Goal: Task Accomplishment & Management: Manage account settings

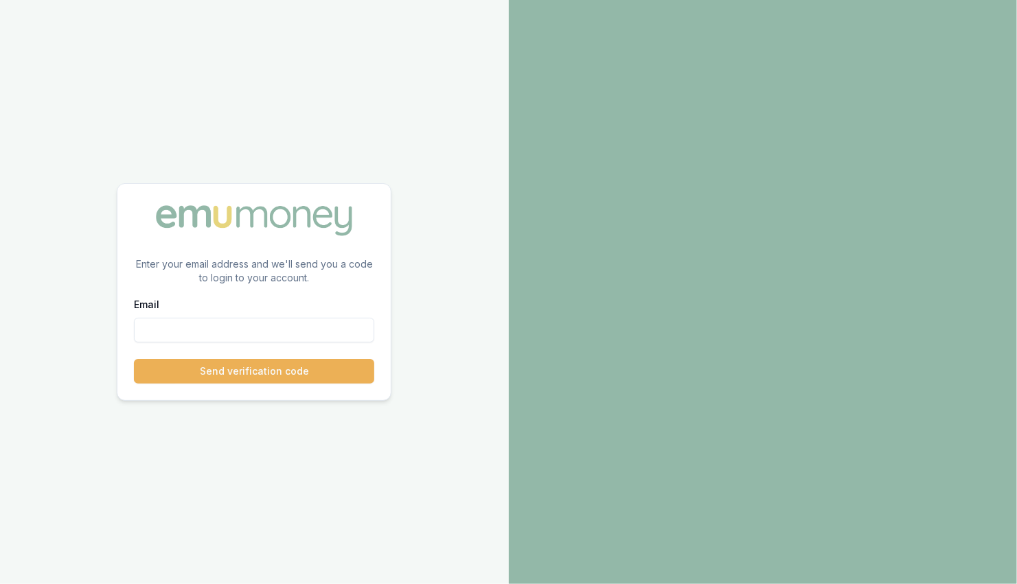
paste input "[PERSON_NAME][EMAIL_ADDRESS][PERSON_NAME][DOMAIN_NAME]"
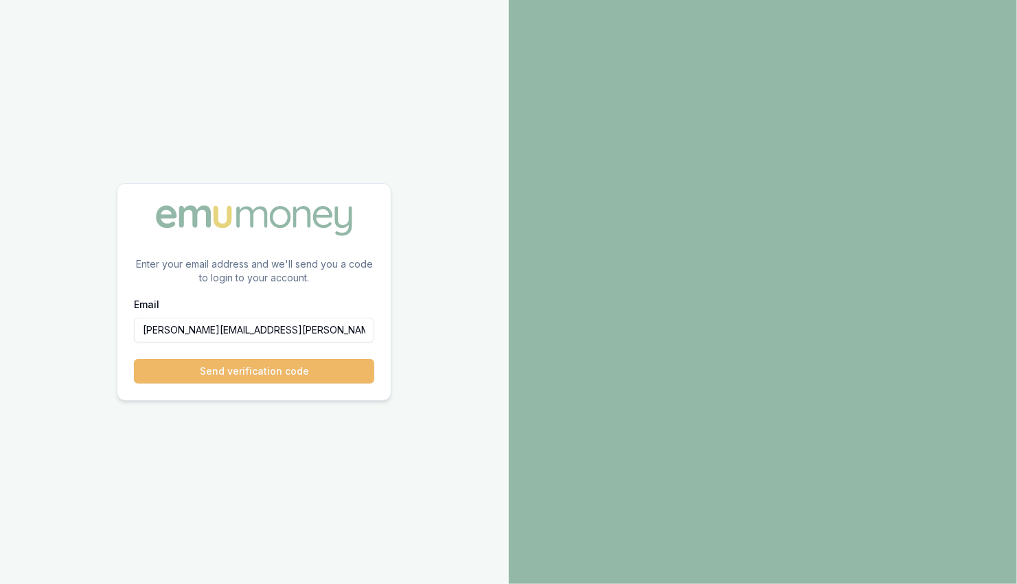
type input "[PERSON_NAME][EMAIL_ADDRESS][PERSON_NAME][DOMAIN_NAME]"
click at [295, 371] on button "Send verification code" at bounding box center [254, 371] width 240 height 25
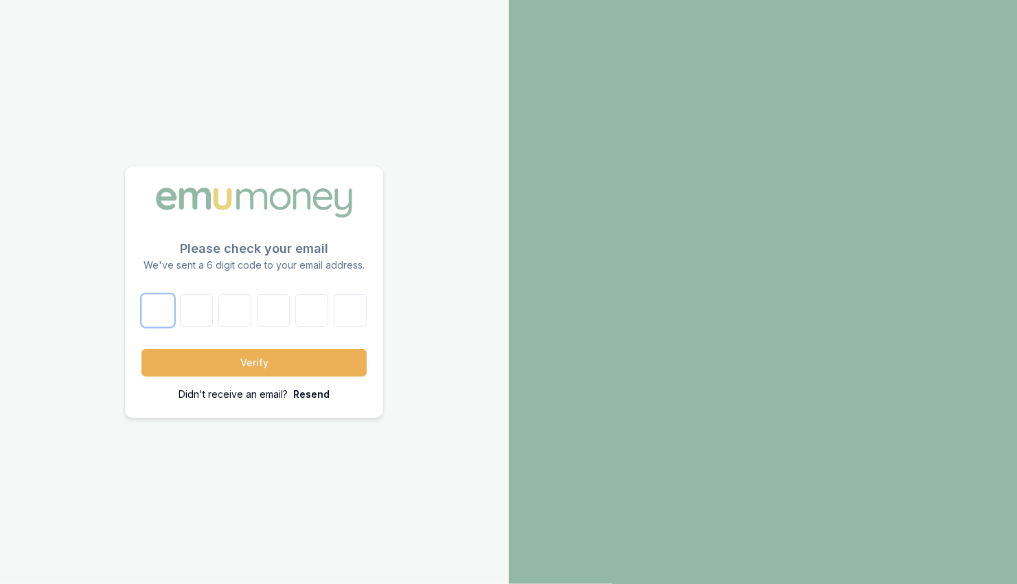
paste input "4"
type input "4"
type input "5"
type input "7"
type input "8"
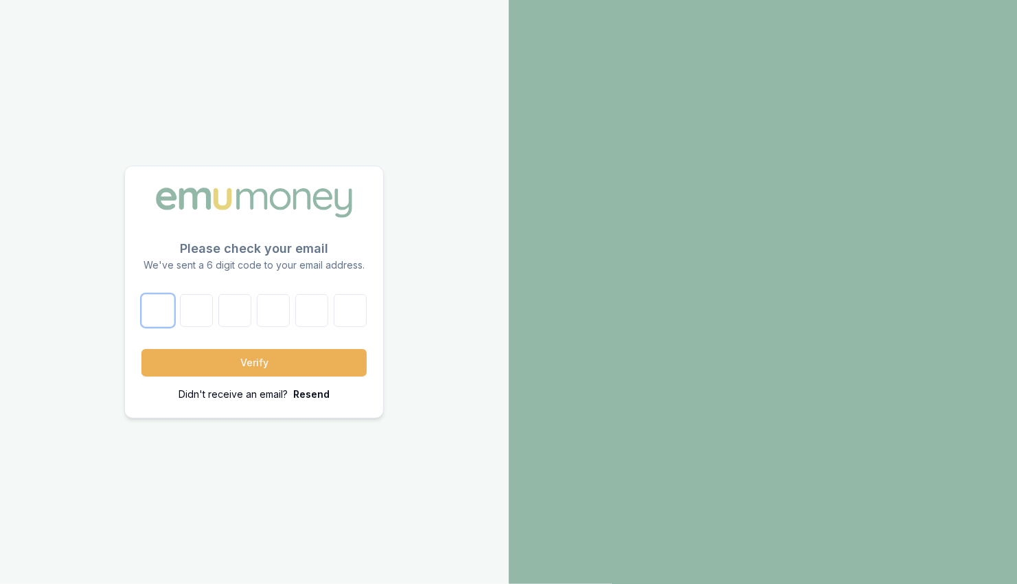
type input "7"
type input "3"
click at [259, 358] on button "Verify" at bounding box center [253, 362] width 225 height 27
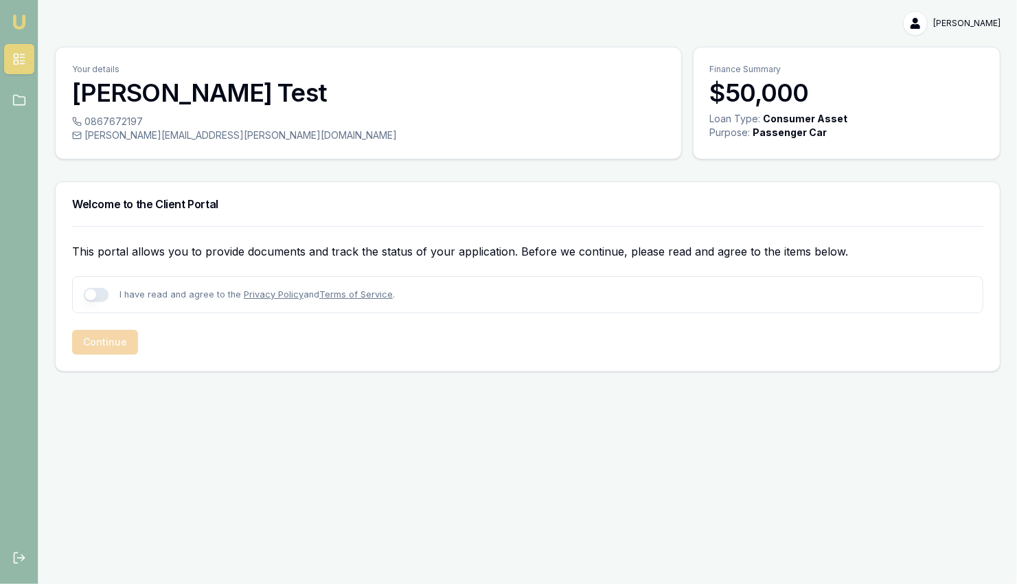
click at [91, 293] on button "button" at bounding box center [96, 295] width 25 height 14
checkbox input "true"
click at [113, 342] on button "Continue" at bounding box center [105, 342] width 66 height 25
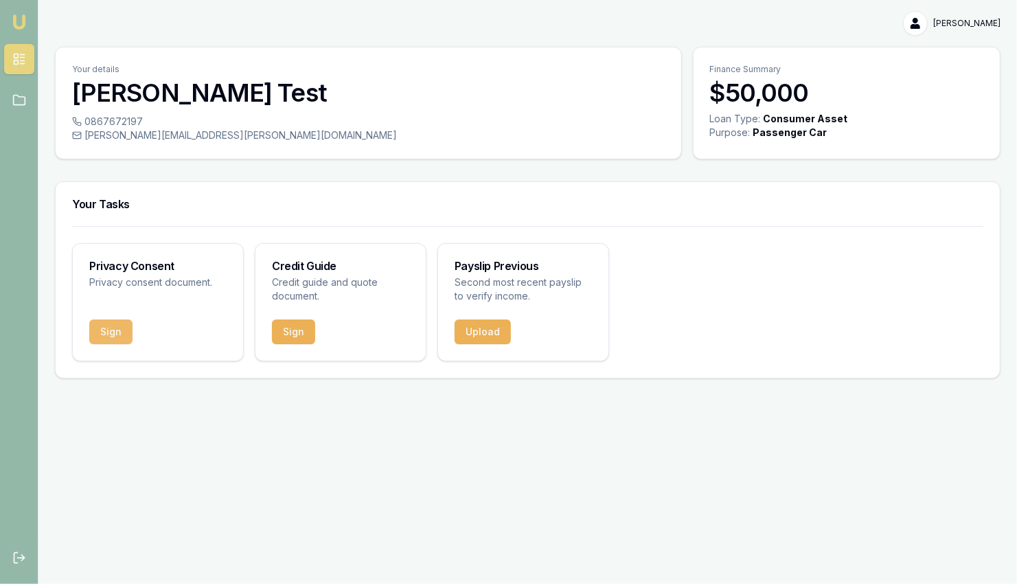
click at [114, 328] on button "Sign" at bounding box center [110, 331] width 43 height 25
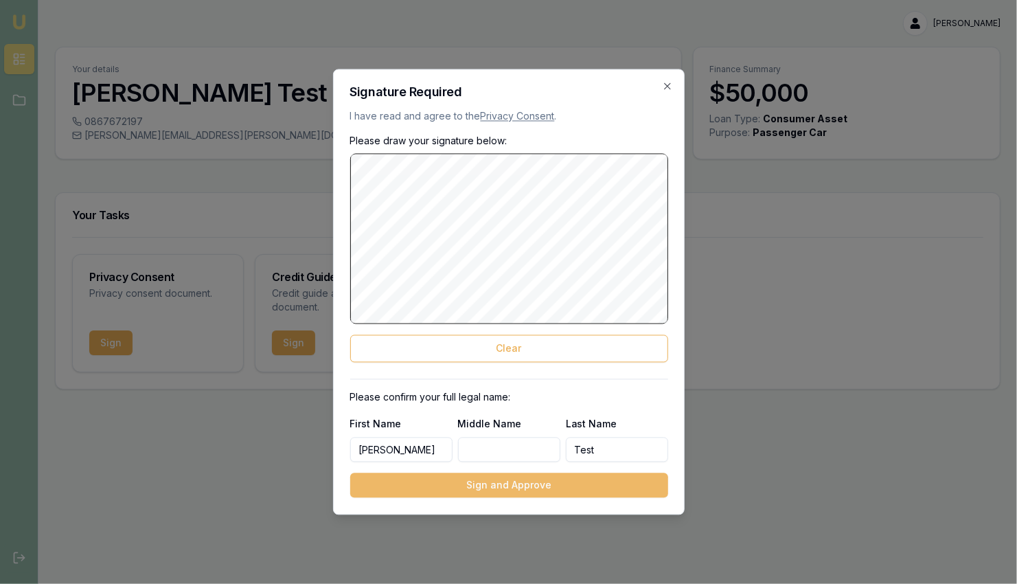
click at [521, 485] on button "Sign and Approve" at bounding box center [509, 485] width 318 height 25
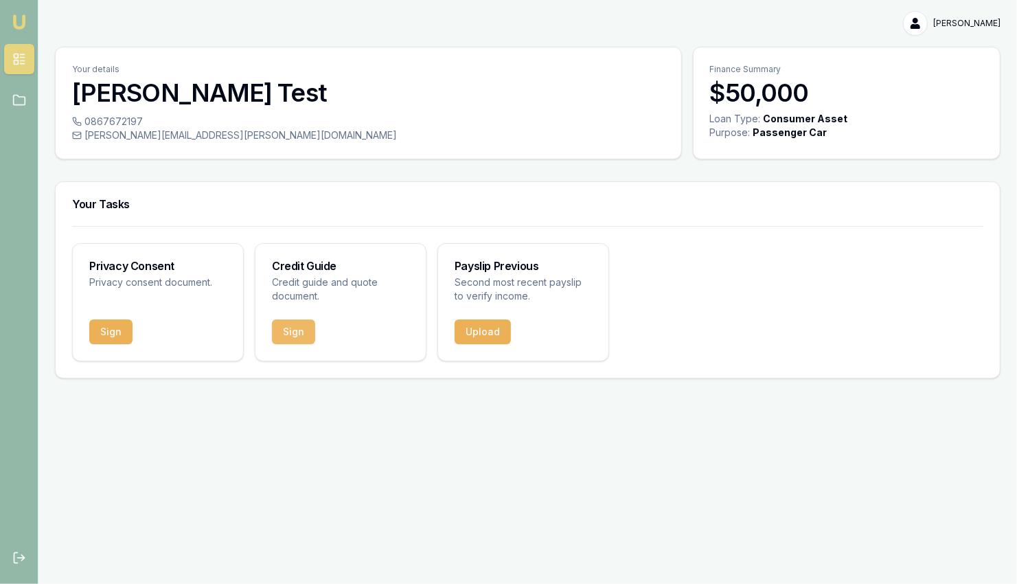
click at [295, 330] on button "Sign" at bounding box center [293, 331] width 43 height 25
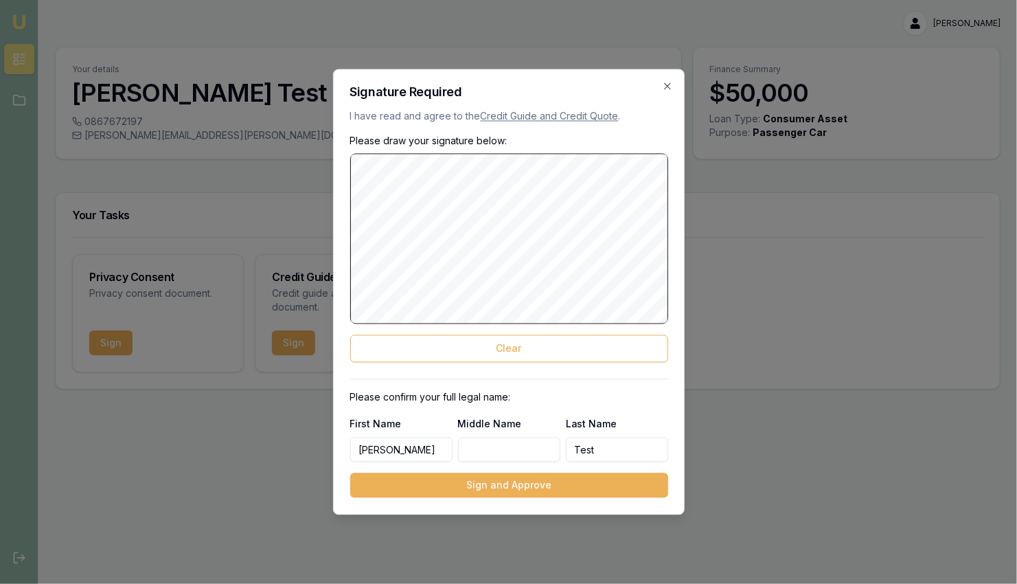
click at [524, 479] on button "Sign and Approve" at bounding box center [509, 485] width 318 height 25
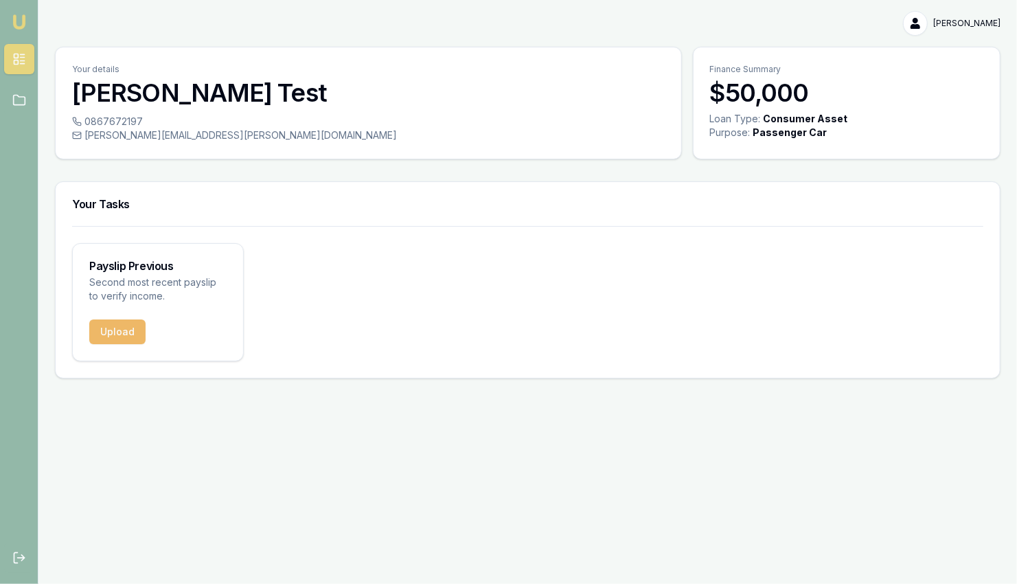
click at [104, 330] on button "Upload" at bounding box center [117, 331] width 56 height 25
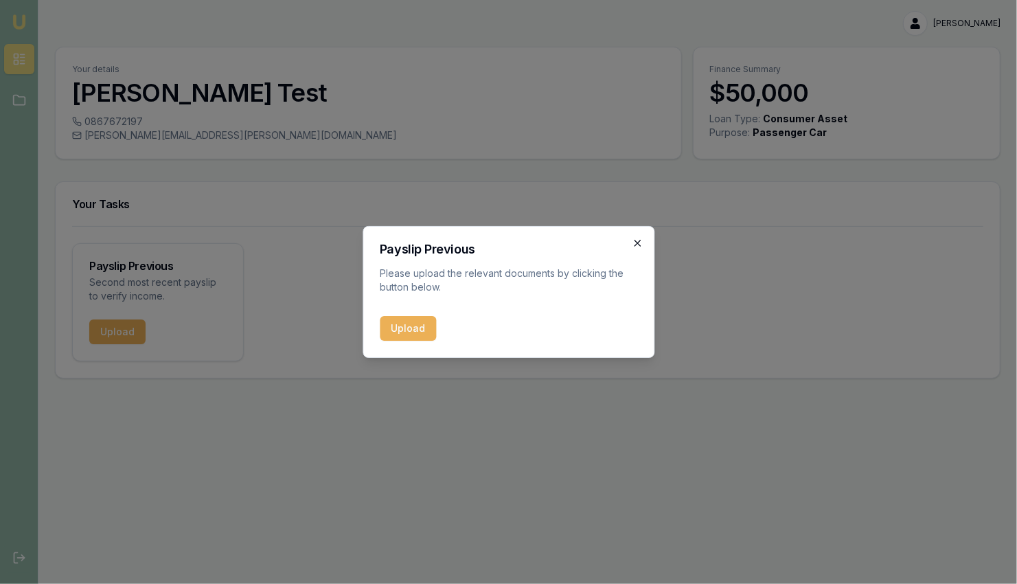
click at [640, 242] on icon "button" at bounding box center [637, 243] width 11 height 11
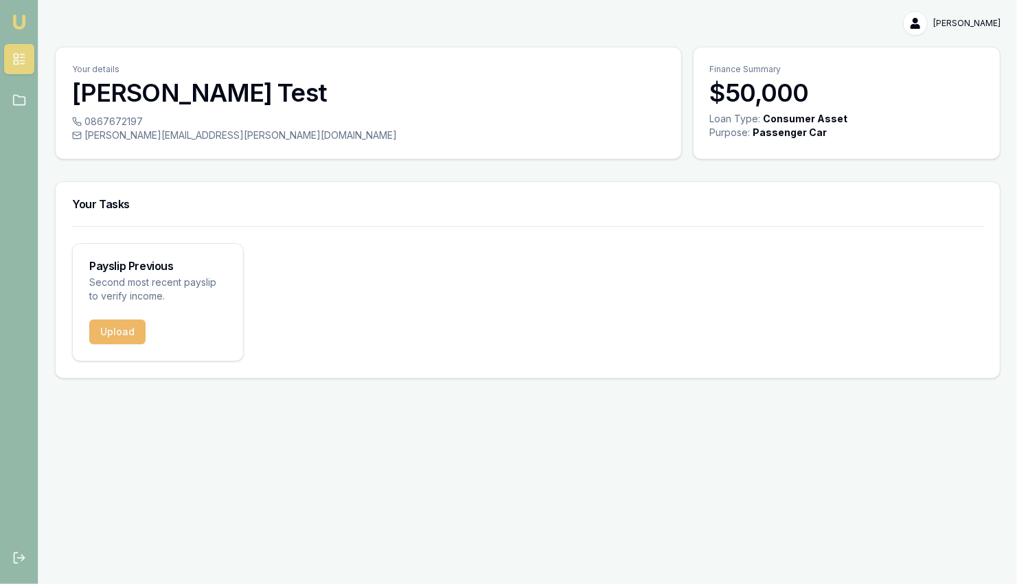
click at [137, 328] on button "Upload" at bounding box center [117, 331] width 56 height 25
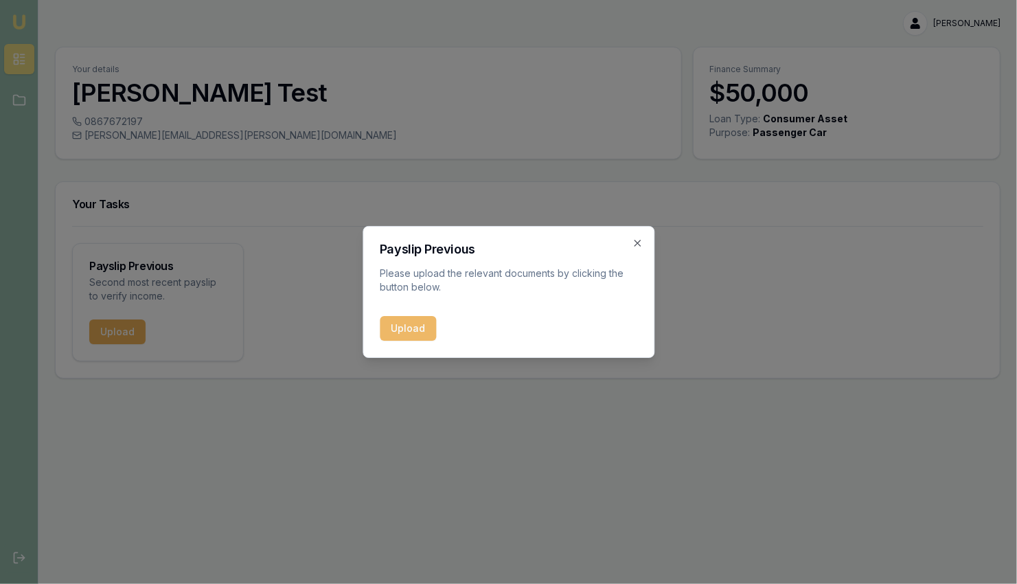
click at [411, 329] on button "Upload" at bounding box center [408, 328] width 56 height 25
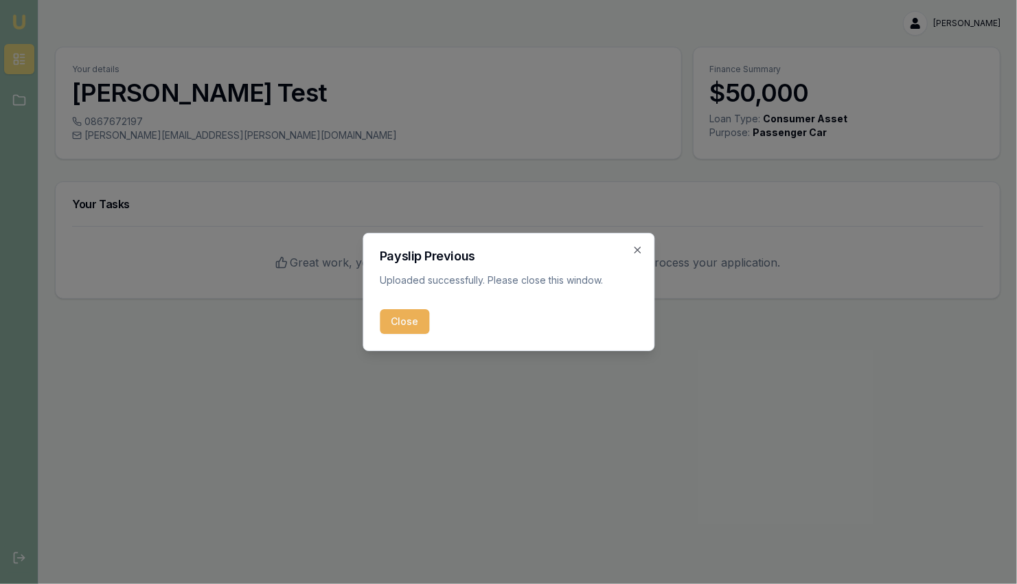
click at [405, 317] on button "Close" at bounding box center [404, 321] width 49 height 25
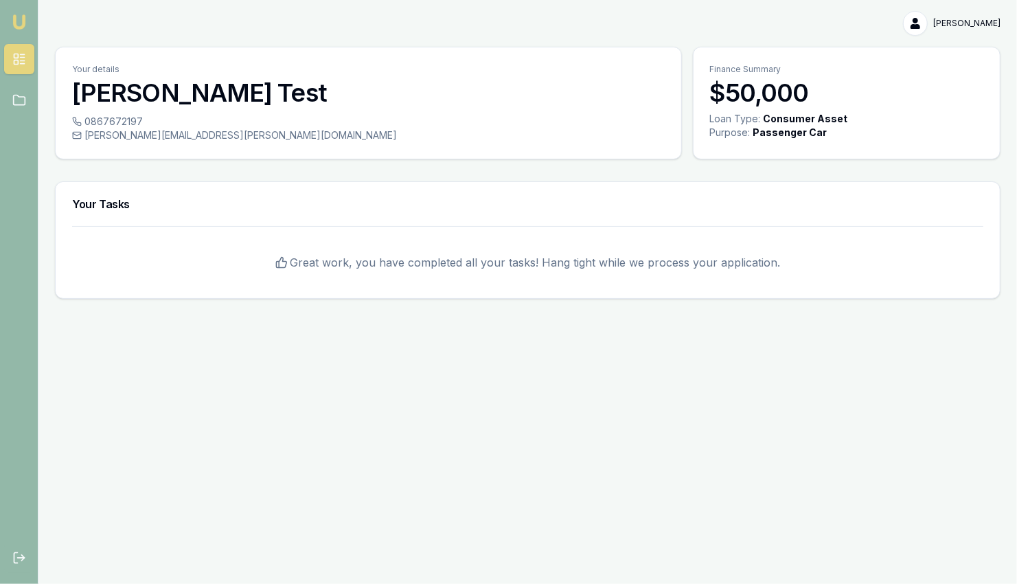
click at [993, 26] on html "Emu Broker [PERSON_NAME] Test Toggle Menu Your details [PERSON_NAME] Test 08676…" at bounding box center [508, 292] width 1017 height 584
click at [939, 80] on div "Logout" at bounding box center [956, 81] width 81 height 22
